Goal: Task Accomplishment & Management: Use online tool/utility

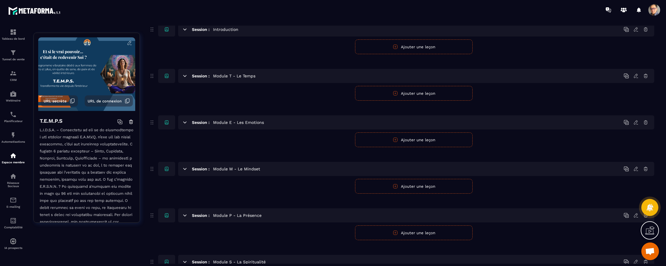
scroll to position [50, 0]
click at [185, 123] on icon at bounding box center [184, 123] width 3 height 1
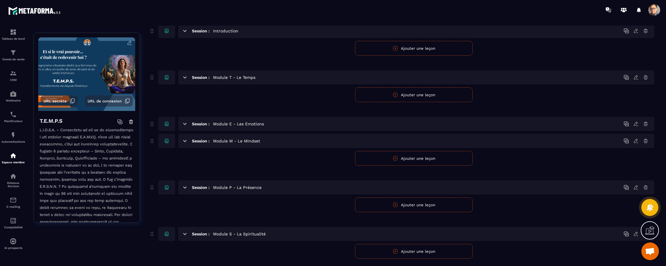
click at [183, 122] on icon at bounding box center [184, 123] width 5 height 5
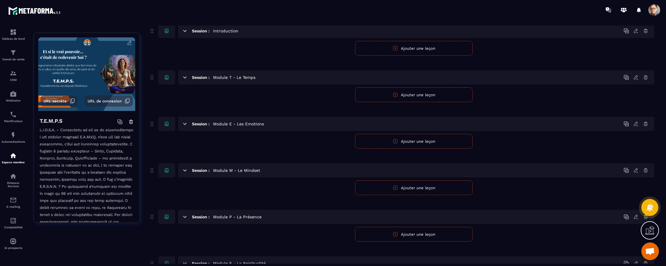
click at [635, 123] on icon at bounding box center [636, 124] width 4 height 4
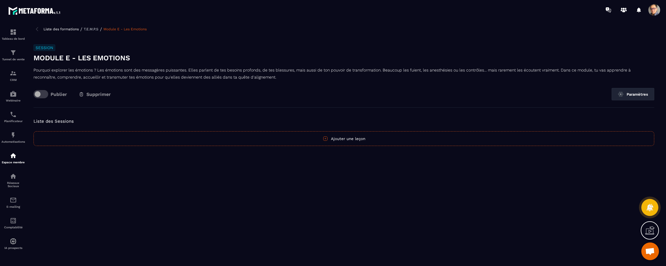
click at [103, 58] on h3 "Module E - Les Emotions" at bounding box center [343, 57] width 620 height 9
drag, startPoint x: 132, startPoint y: 56, endPoint x: 83, endPoint y: 55, distance: 49.1
click at [83, 55] on h3 "Module E - Les Emotions" at bounding box center [343, 57] width 620 height 9
click at [97, 56] on h3 "Module E - Les Emotions" at bounding box center [343, 57] width 620 height 9
click at [96, 57] on h3 "Module E - Les Emotions" at bounding box center [343, 57] width 620 height 9
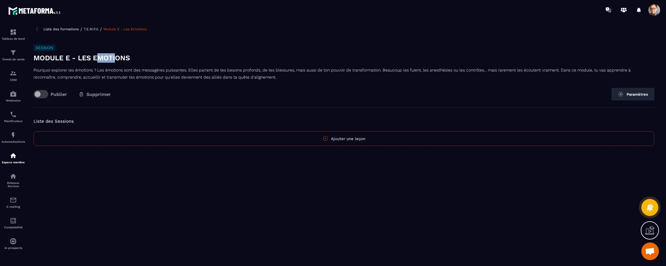
drag, startPoint x: 97, startPoint y: 57, endPoint x: 120, endPoint y: 57, distance: 22.6
click at [119, 57] on h3 "Module E - Les Emotions" at bounding box center [343, 57] width 620 height 9
click at [622, 88] on button "Paramètres" at bounding box center [632, 94] width 43 height 12
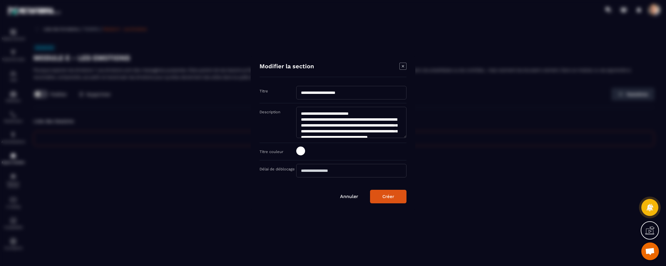
click at [354, 93] on input "**********" at bounding box center [351, 93] width 110 height 14
drag, startPoint x: 348, startPoint y: 95, endPoint x: 371, endPoint y: 97, distance: 23.4
click at [371, 98] on input "**********" at bounding box center [351, 93] width 110 height 14
type input "**********"
click at [393, 198] on div "Créer" at bounding box center [388, 196] width 12 height 5
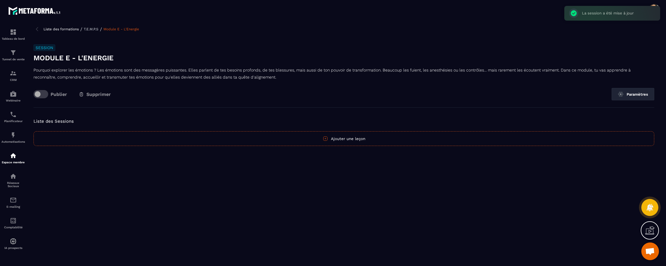
click at [95, 28] on p "T.E.M.P.S" at bounding box center [91, 29] width 15 height 4
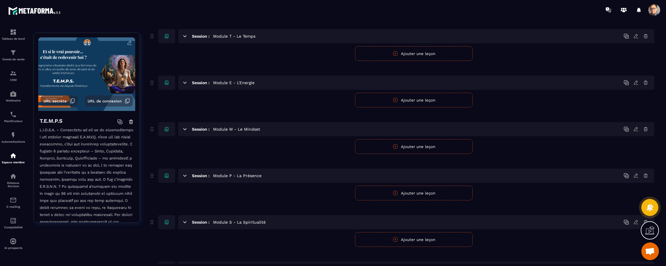
scroll to position [93, 0]
